Goal: Information Seeking & Learning: Learn about a topic

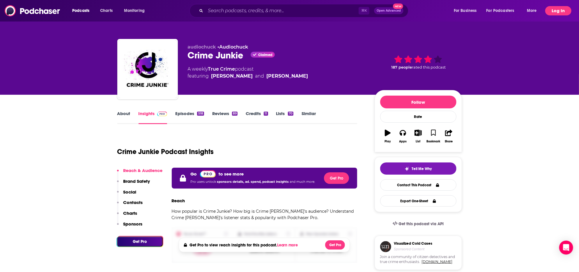
click at [564, 8] on button "Log In" at bounding box center [558, 10] width 26 height 9
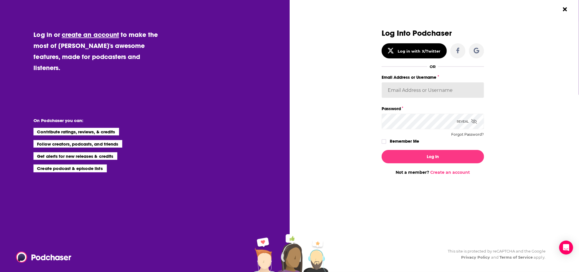
type input "[PERSON_NAME].[PERSON_NAME]"
click at [433, 156] on button "Log In" at bounding box center [433, 156] width 102 height 13
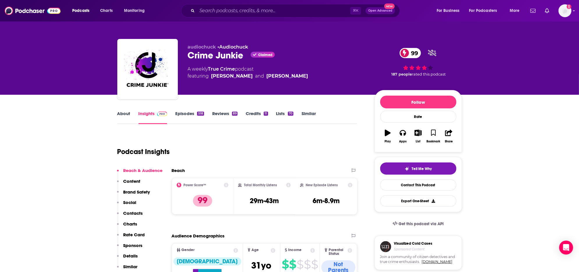
scroll to position [2666, 0]
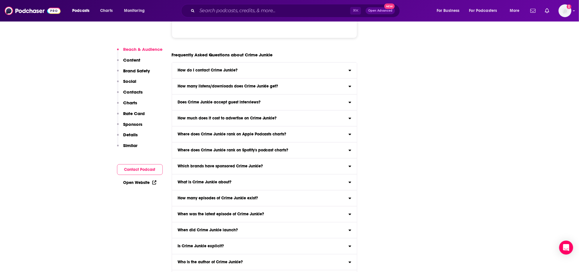
click at [254, 15] on div "⌘ K Open Advanced New" at bounding box center [290, 10] width 219 height 13
click at [257, 11] on input "Search podcasts, credits, & more..." at bounding box center [273, 10] width 153 height 9
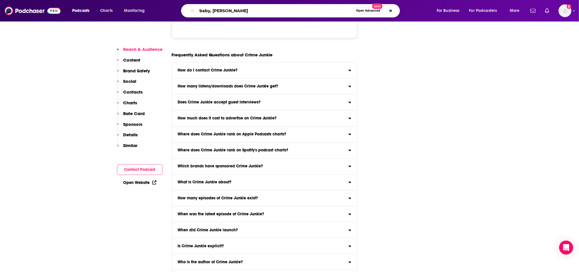
type input "baby, [PERSON_NAME]"
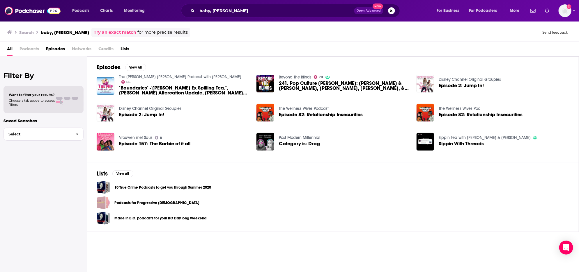
click at [66, 31] on h3 "baby, [PERSON_NAME]" at bounding box center [65, 33] width 48 height 6
click at [28, 47] on span "Podcasts" at bounding box center [30, 50] width 20 height 12
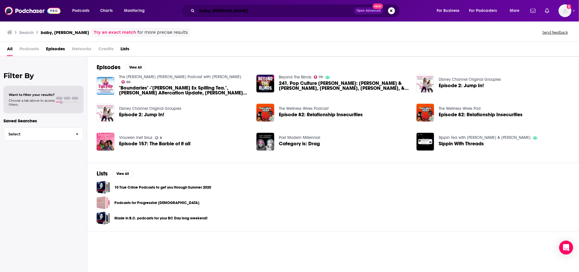
click at [241, 11] on input "baby, [PERSON_NAME]" at bounding box center [275, 10] width 157 height 9
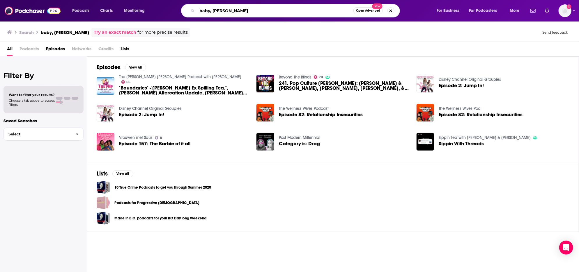
click at [241, 11] on input "baby, [PERSON_NAME]" at bounding box center [275, 10] width 156 height 9
click at [241, 10] on input "baby, [PERSON_NAME]" at bounding box center [275, 10] width 156 height 9
type input "[PERSON_NAME]"
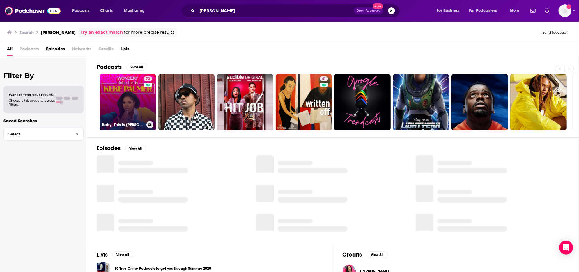
click at [129, 91] on link "72 Baby, This is [PERSON_NAME]" at bounding box center [128, 102] width 56 height 56
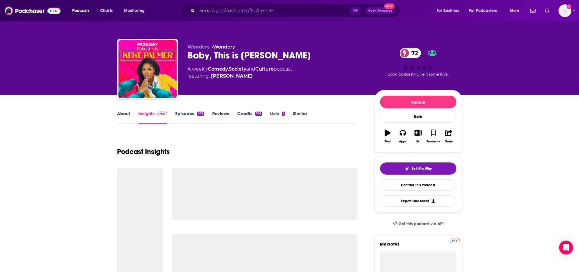
click at [182, 115] on link "Episodes 149" at bounding box center [189, 117] width 29 height 13
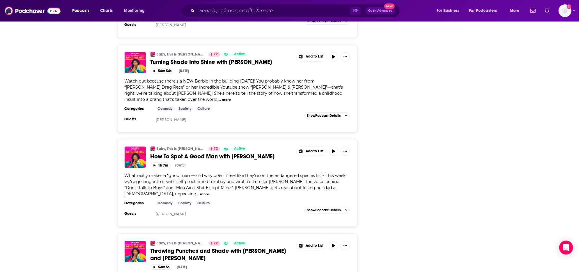
scroll to position [2269, 0]
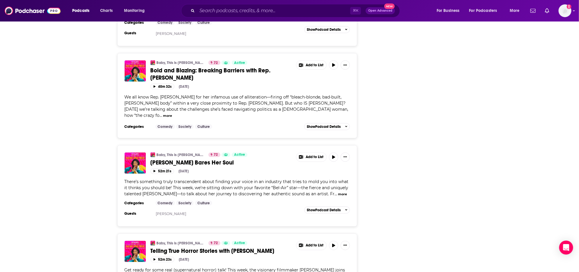
scroll to position [4603, 0]
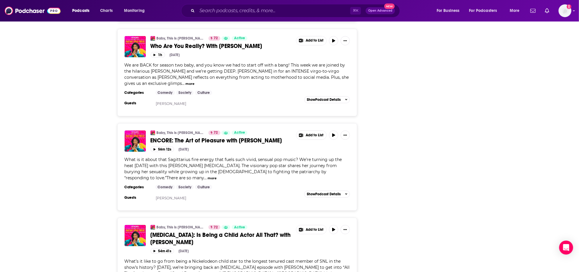
scroll to position [6896, 0]
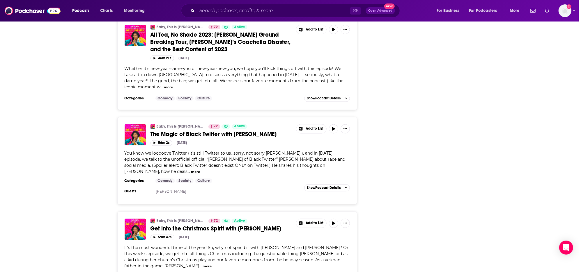
scroll to position [9183, 0]
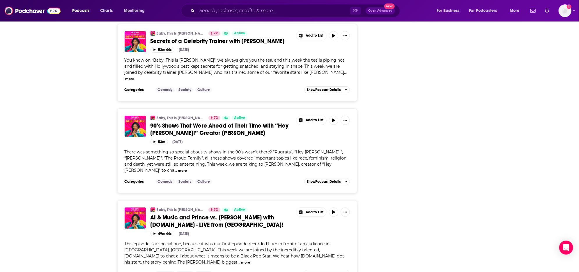
scroll to position [11320, 0]
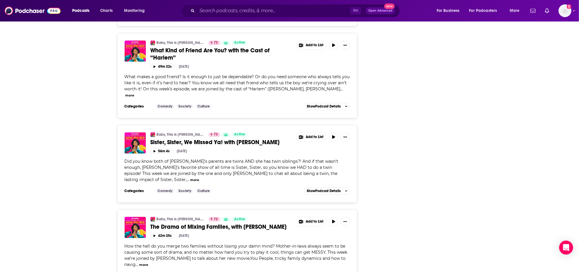
scroll to position [13324, 0]
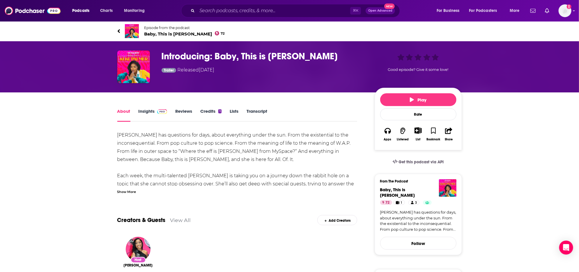
click at [149, 110] on link "Insights" at bounding box center [153, 115] width 29 height 13
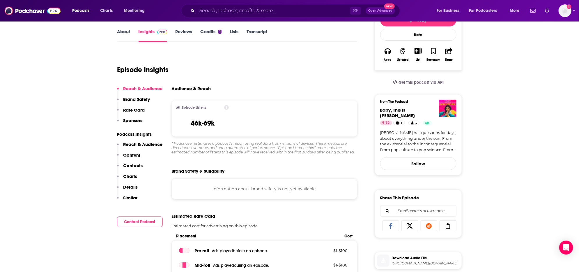
scroll to position [95, 0]
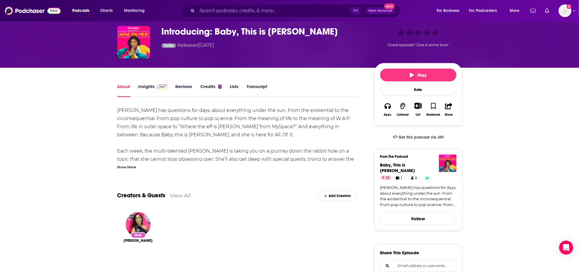
scroll to position [20, 0]
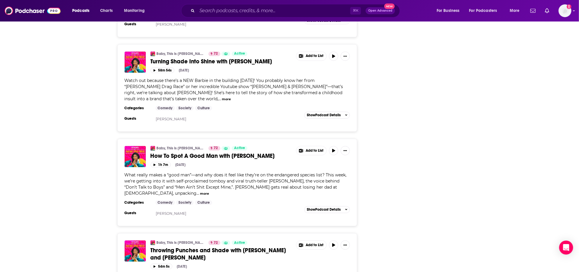
scroll to position [2269, 0]
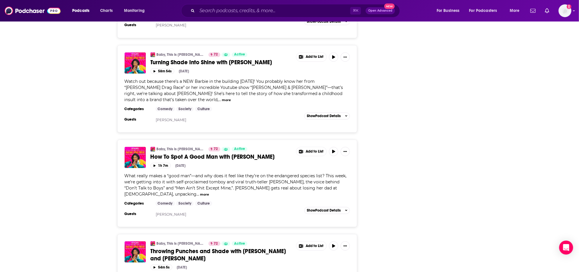
click at [215, 248] on span "Throwing Punches and Shade with [PERSON_NAME] and [PERSON_NAME]" at bounding box center [218, 255] width 136 height 15
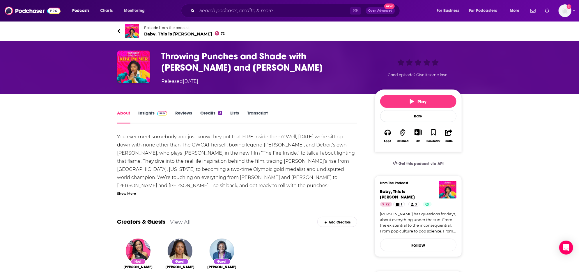
click at [150, 114] on link "Insights" at bounding box center [153, 116] width 29 height 13
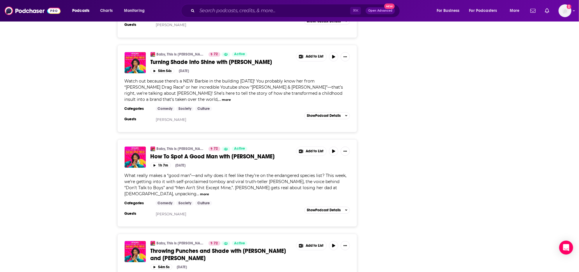
scroll to position [2269, 0]
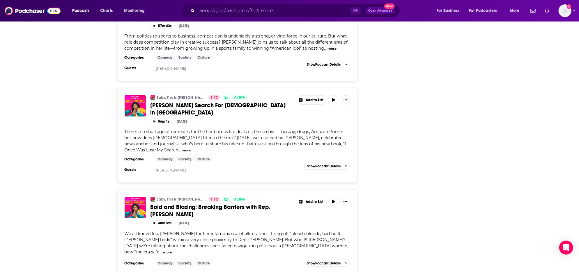
scroll to position [4539, 0]
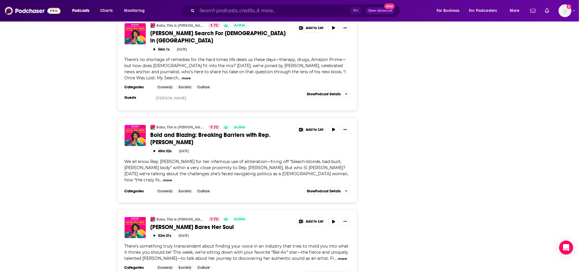
click at [209, 224] on span "[PERSON_NAME] Bares Her Soul" at bounding box center [192, 227] width 84 height 7
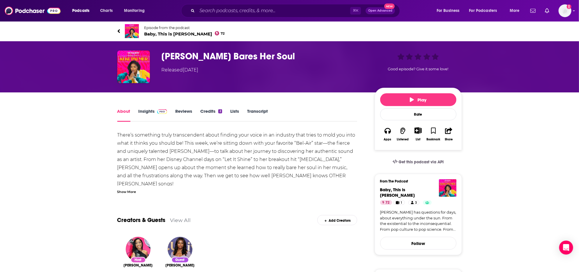
click at [148, 112] on link "Insights" at bounding box center [153, 115] width 29 height 13
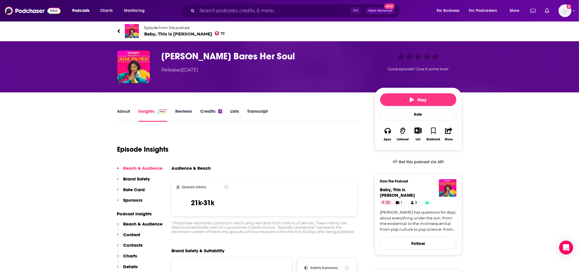
click at [148, 32] on span "Baby, This is [PERSON_NAME] 72" at bounding box center [184, 34] width 81 height 6
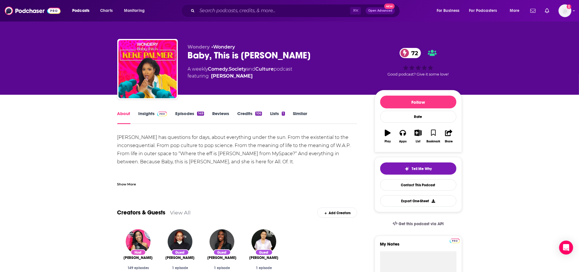
click at [150, 114] on link "Insights" at bounding box center [153, 117] width 29 height 13
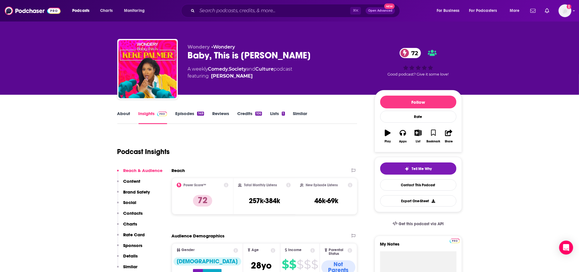
click at [183, 115] on link "Episodes 149" at bounding box center [189, 117] width 29 height 13
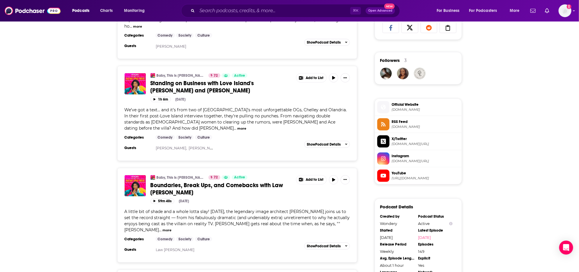
scroll to position [394, 0]
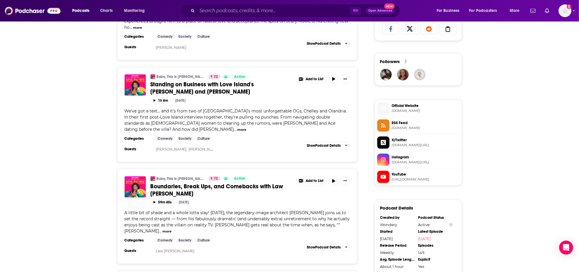
click at [228, 81] on span "Standing on Business with Love Island's [PERSON_NAME] and [PERSON_NAME]" at bounding box center [202, 88] width 104 height 15
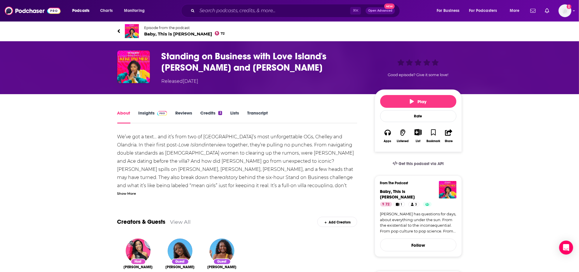
click at [150, 113] on link "Insights" at bounding box center [153, 116] width 29 height 13
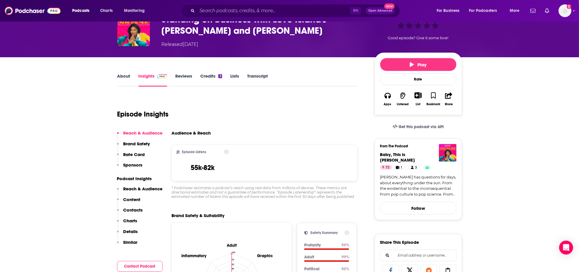
scroll to position [36, 0]
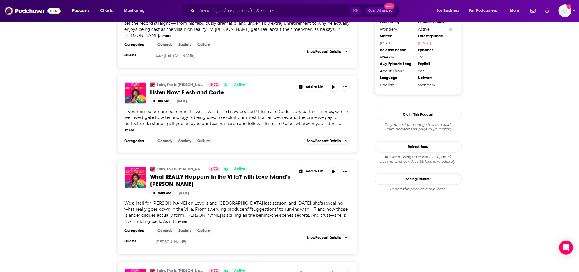
scroll to position [597, 0]
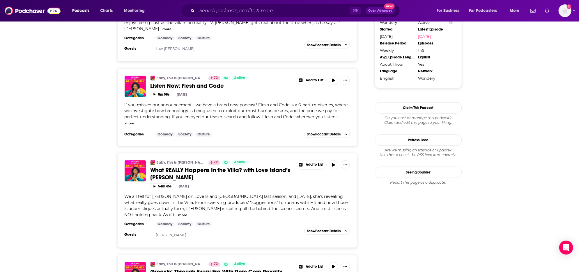
click at [265, 167] on span "What REALLY Happens In the Villa? with Love Island’s [PERSON_NAME]" at bounding box center [220, 174] width 140 height 15
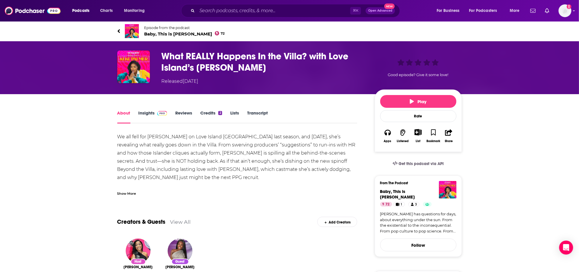
click at [148, 115] on link "Insights" at bounding box center [153, 116] width 29 height 13
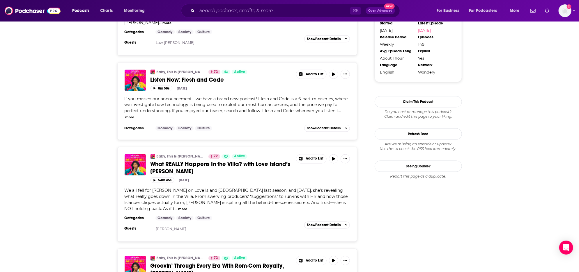
scroll to position [606, 0]
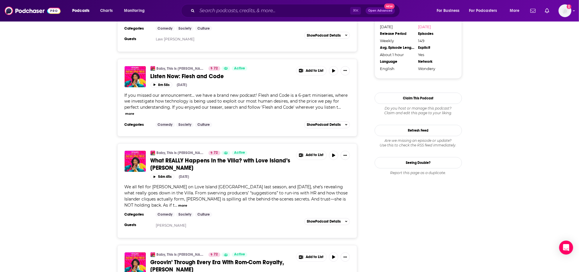
click at [223, 157] on span "What REALLY Happens In the Villa? with Love Island’s [PERSON_NAME]" at bounding box center [220, 164] width 140 height 15
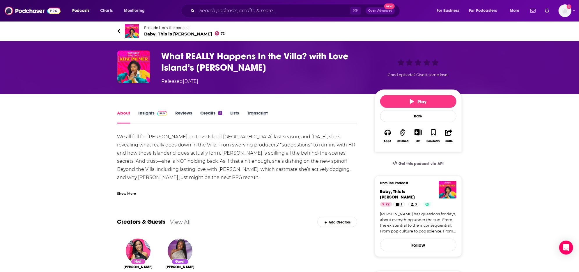
click at [149, 114] on link "Insights" at bounding box center [153, 116] width 29 height 13
